Goal: Task Accomplishment & Management: Use online tool/utility

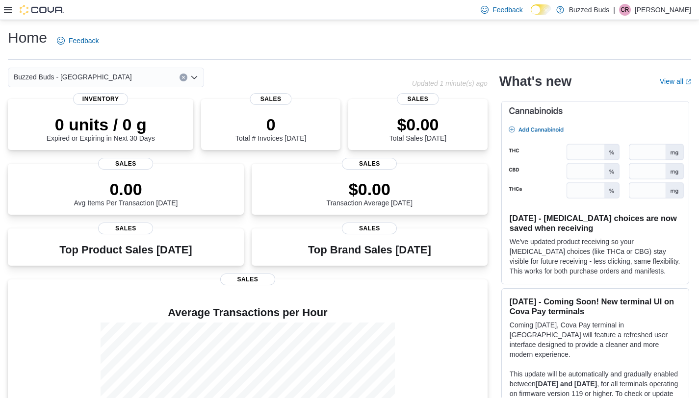
click at [7, 11] on icon at bounding box center [8, 10] width 8 height 8
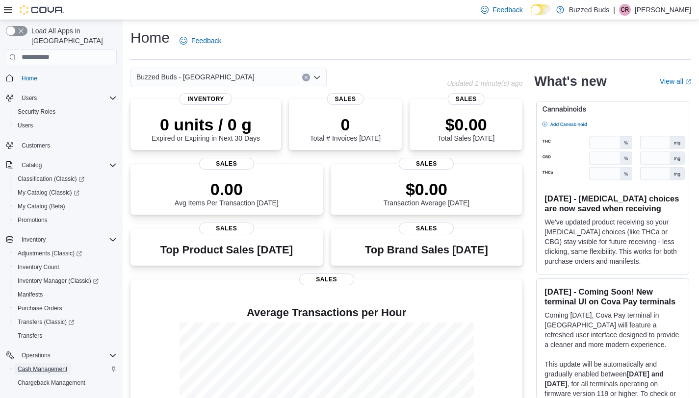
click at [34, 365] on span "Cash Management" at bounding box center [43, 369] width 50 height 8
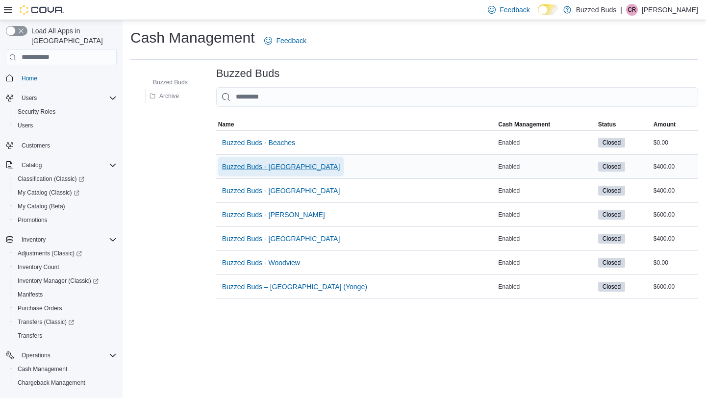
click at [294, 169] on span "Buzzed Buds - [GEOGRAPHIC_DATA]" at bounding box center [281, 167] width 118 height 10
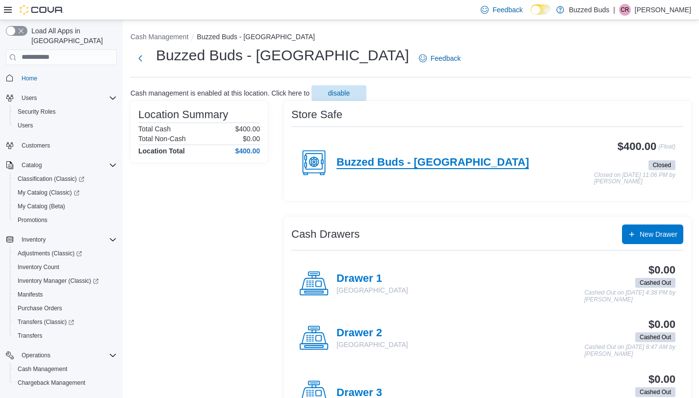
click at [375, 161] on h4 "Buzzed Buds - [GEOGRAPHIC_DATA]" at bounding box center [432, 162] width 192 height 13
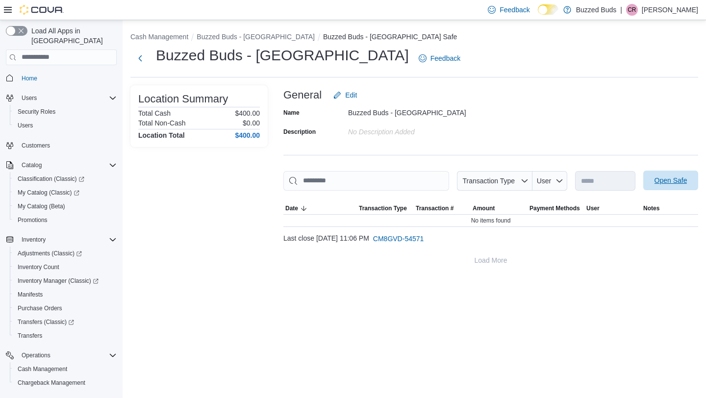
click at [674, 183] on span "Open Safe" at bounding box center [671, 181] width 33 height 10
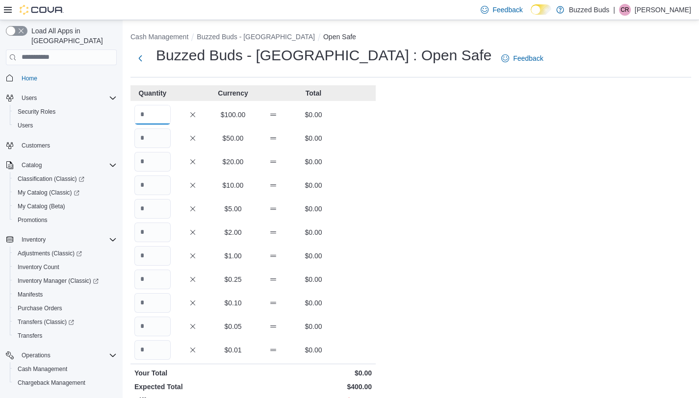
click at [147, 113] on input "Quantity" at bounding box center [152, 115] width 36 height 20
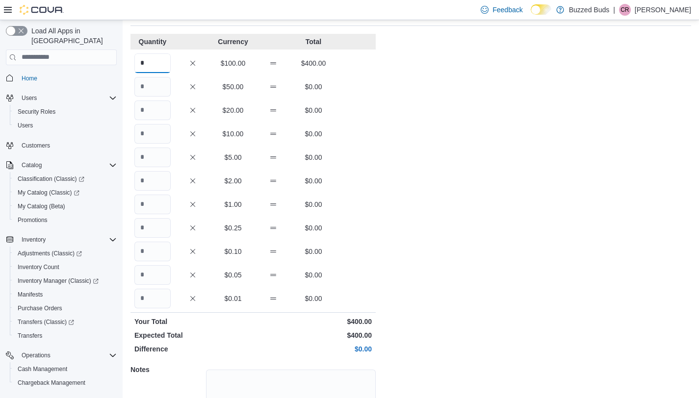
scroll to position [133, 0]
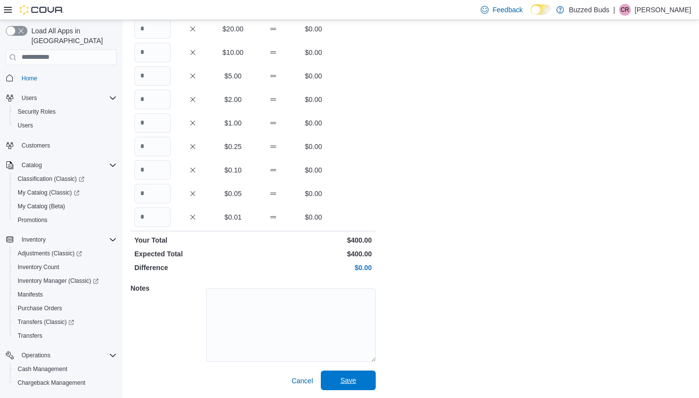
type input "*"
click at [362, 378] on span "Save" at bounding box center [348, 381] width 43 height 20
